Goal: Check status: Check status

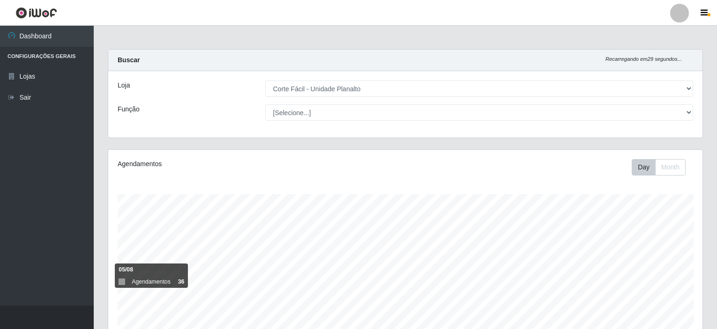
select select "202"
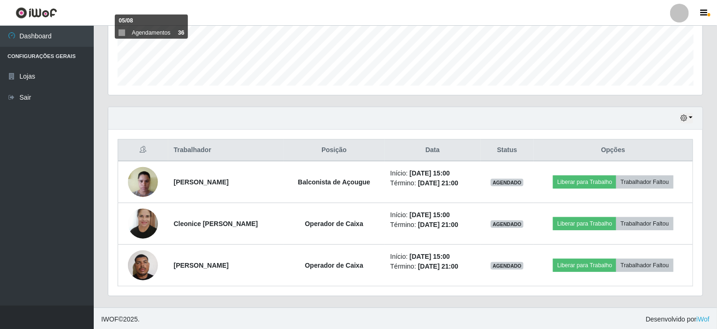
scroll to position [194, 594]
click at [692, 118] on button "button" at bounding box center [686, 118] width 13 height 11
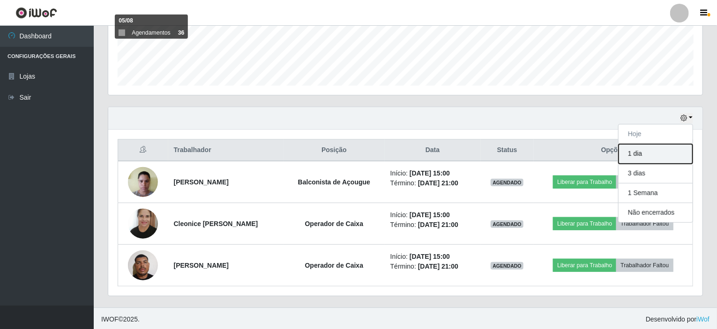
click at [641, 152] on button "1 dia" at bounding box center [656, 154] width 74 height 20
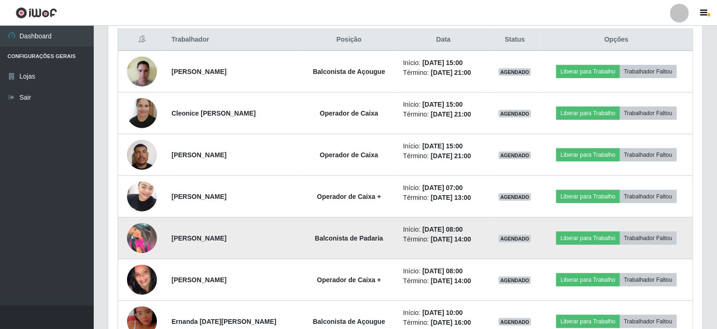
scroll to position [322, 0]
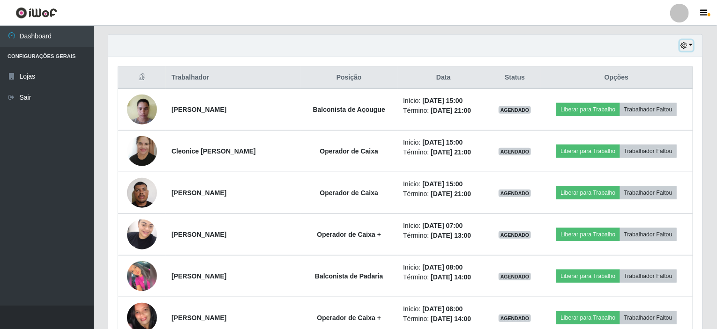
click at [692, 44] on button "button" at bounding box center [686, 45] width 13 height 11
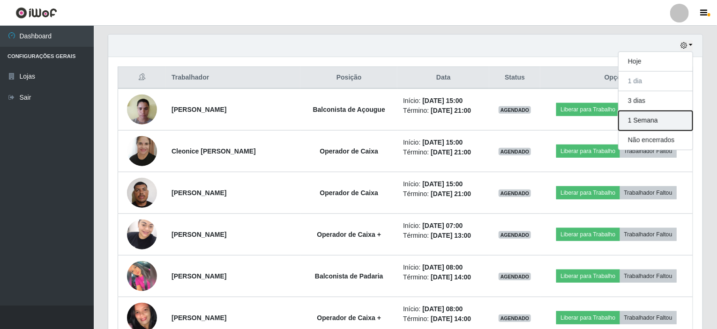
click at [654, 122] on button "1 Semana" at bounding box center [656, 121] width 74 height 20
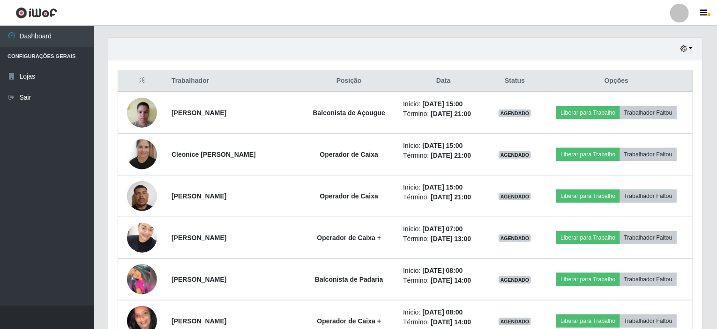
scroll to position [296, 0]
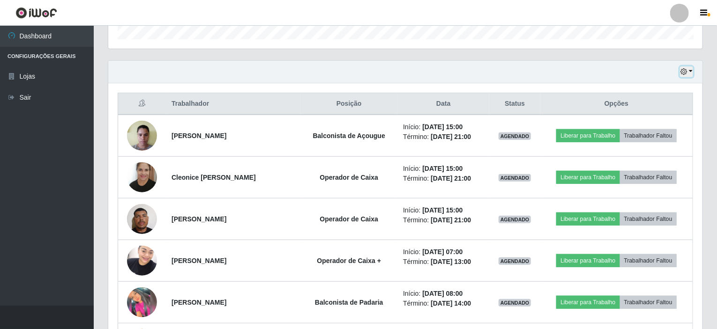
click at [692, 72] on button "button" at bounding box center [686, 72] width 13 height 11
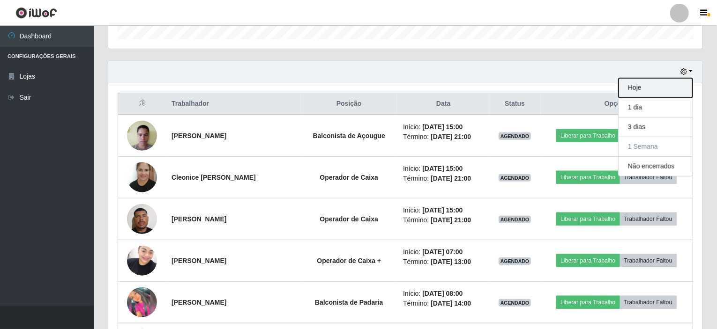
click at [649, 86] on button "Hoje" at bounding box center [656, 88] width 74 height 20
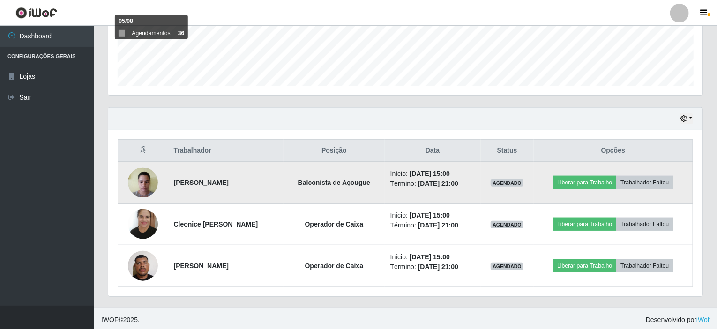
scroll to position [249, 0]
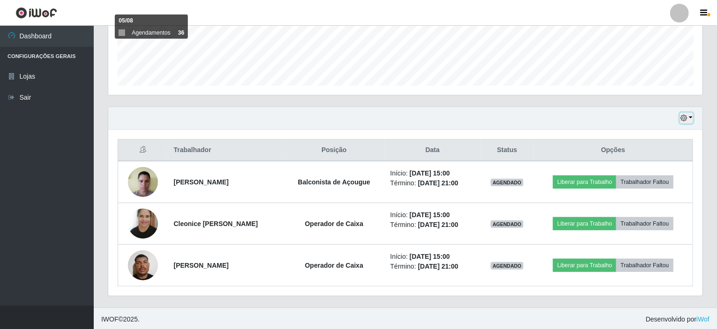
click at [692, 117] on button "button" at bounding box center [686, 118] width 13 height 11
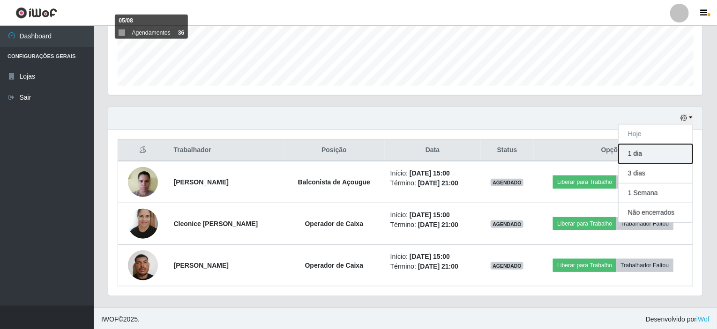
click at [652, 153] on button "1 dia" at bounding box center [656, 154] width 74 height 20
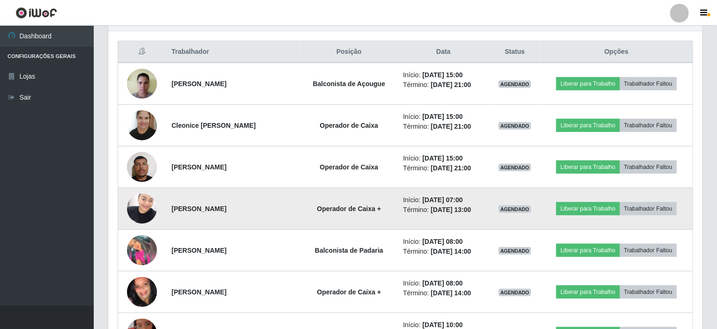
scroll to position [275, 0]
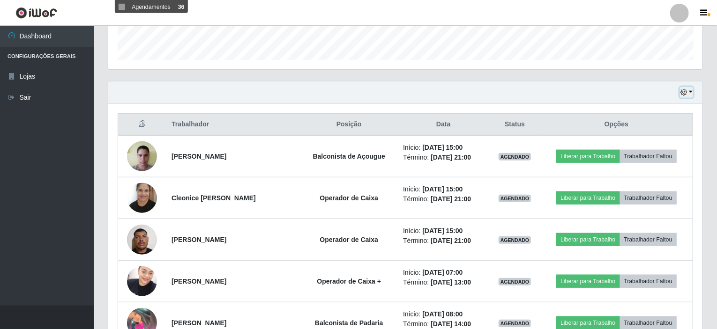
click at [690, 91] on button "button" at bounding box center [686, 92] width 13 height 11
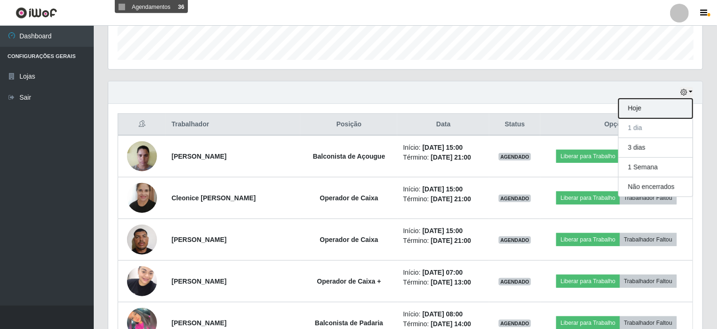
click at [652, 103] on button "Hoje" at bounding box center [656, 109] width 74 height 20
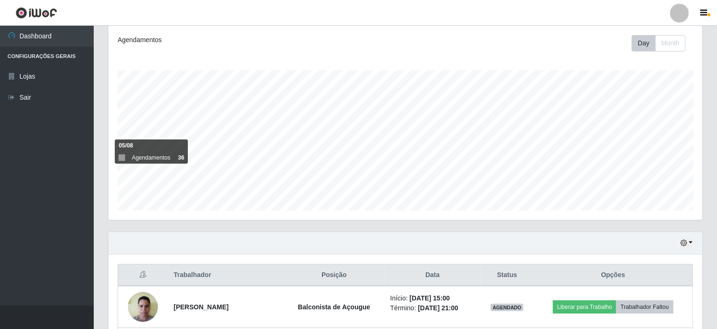
scroll to position [249, 0]
